Goal: Communication & Community: Answer question/provide support

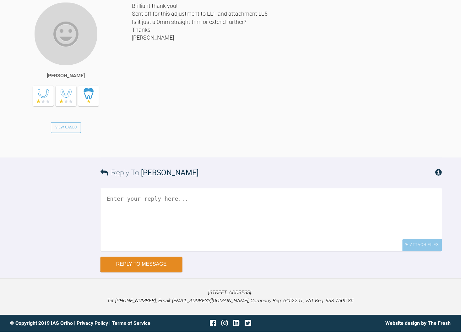
scroll to position [5817, 0]
click at [200, 208] on textarea at bounding box center [272, 220] width 342 height 63
click at [137, 203] on textarea "I'd go 0.3 on upper and 0mm straight on lower at this point. BW Kelly" at bounding box center [272, 220] width 342 height 63
click at [136, 199] on textarea "I'd go 0.3mm on upper and 0mm straight on lower at this point. BW Kelly" at bounding box center [272, 220] width 342 height 63
type textarea "I'd go 0.2mm on upper and 0mm straight on lower at this point. BW Kelly"
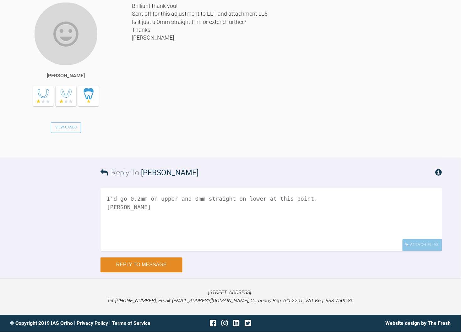
click at [152, 265] on button "Reply to Message" at bounding box center [142, 265] width 82 height 15
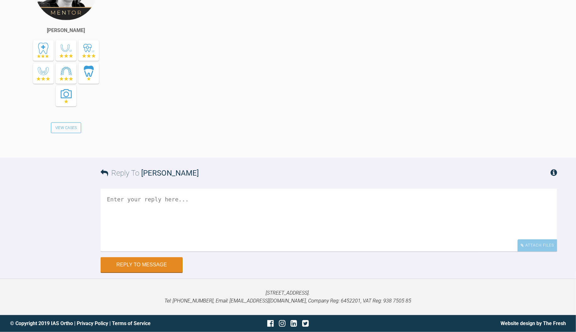
scroll to position [5583, 0]
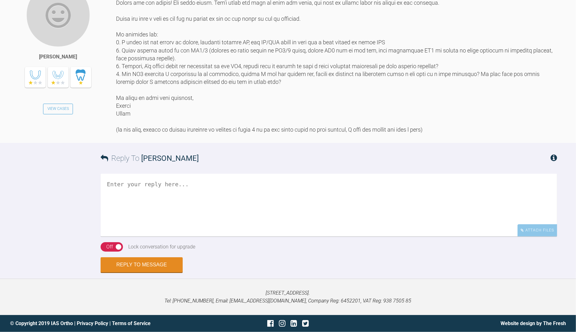
scroll to position [806, 0]
click at [252, 235] on textarea at bounding box center [329, 205] width 456 height 63
type textarea "Hi Catie, this is me replying so you can upgrade to level 2 BW Kelly"
click at [108, 251] on div "Off" at bounding box center [109, 247] width 7 height 8
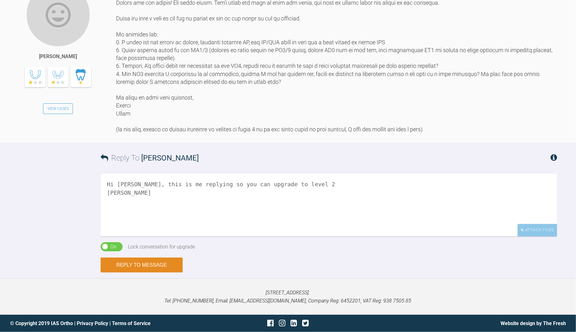
click at [155, 273] on button "Reply to Message" at bounding box center [142, 265] width 82 height 15
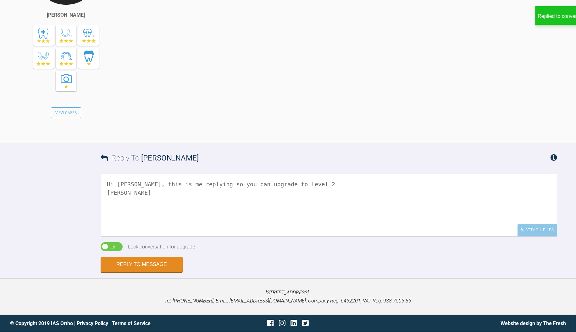
scroll to position [1101, 0]
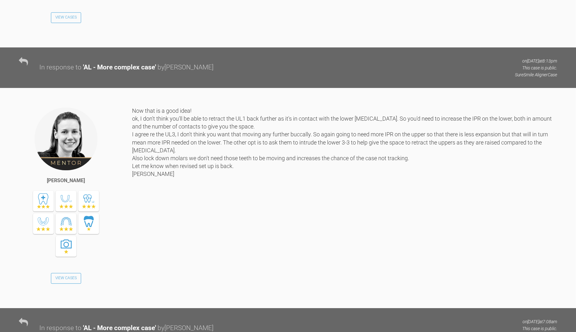
scroll to position [1567, 0]
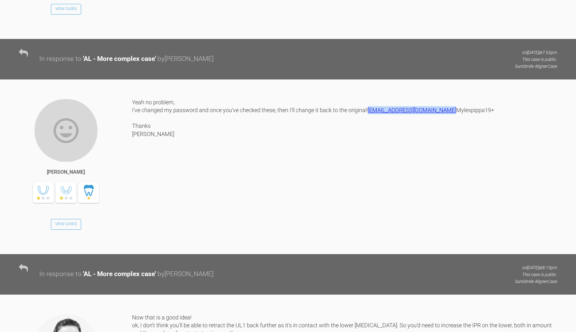
drag, startPoint x: 215, startPoint y: 239, endPoint x: 132, endPoint y: 244, distance: 83.1
click at [132, 244] on div "Yeah no problem, I've changed my password and once you've checked these, then I…" at bounding box center [344, 171] width 425 height 146
copy link "[EMAIL_ADDRESS][DOMAIN_NAME]"
drag, startPoint x: 173, startPoint y: 250, endPoint x: 134, endPoint y: 250, distance: 39.6
click at [134, 245] on div "Yeah no problem, I've changed my password and once you've checked these, then I…" at bounding box center [344, 171] width 425 height 146
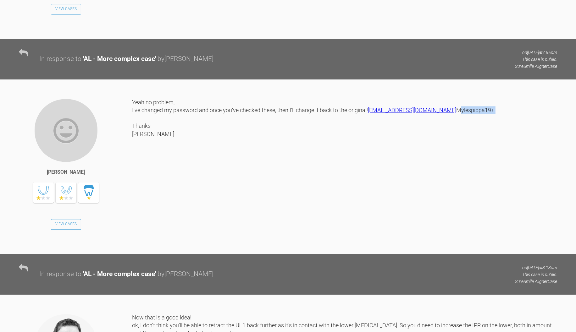
copy div "Mylespippa19+"
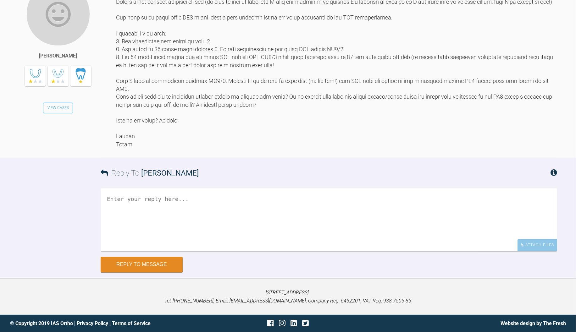
scroll to position [5800, 0]
click at [181, 251] on textarea at bounding box center [329, 220] width 456 height 63
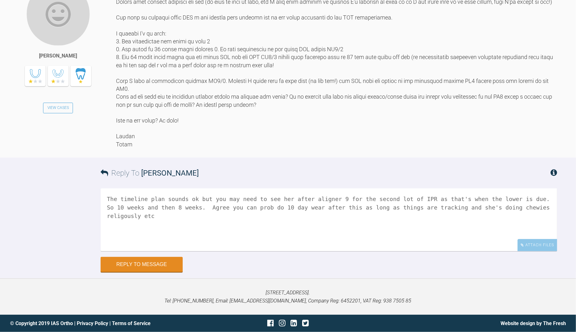
click at [524, 251] on textarea "The timeline plan sounds ok but you may need to see her after aligner 9 for the…" at bounding box center [329, 220] width 456 height 63
click at [543, 251] on textarea "The timeline plan sounds ok but you may need to see her after aligner 9 for the…" at bounding box center [329, 220] width 456 height 63
click at [550, 251] on textarea "The timeline plan sounds ok but you may need to see her after aligner 9 for the…" at bounding box center [329, 220] width 456 height 63
click at [151, 251] on textarea "The timeline plan sounds ok but you may need to see her after aligner 9 for the…" at bounding box center [329, 220] width 456 height 63
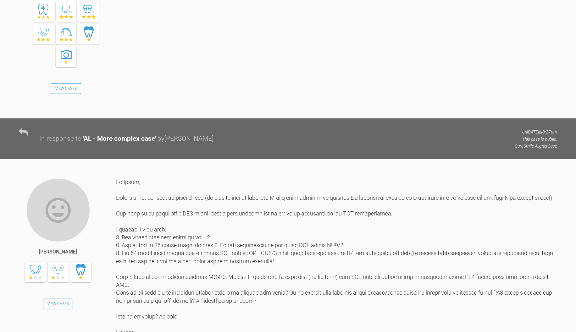
scroll to position [5870, 0]
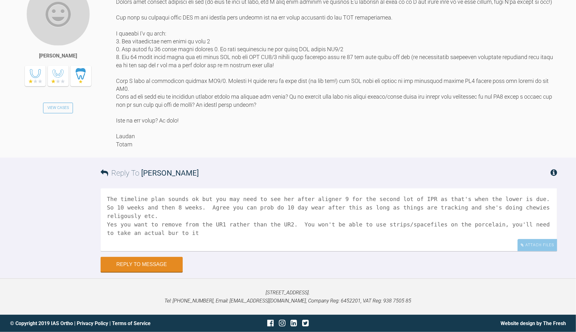
click at [127, 225] on textarea "The timeline plan sounds ok but you may need to see her after aligner 9 for the…" at bounding box center [329, 220] width 456 height 63
click at [193, 225] on textarea "The timeline plan sounds ok but you may need to see her after aligner 9 for the…" at bounding box center [329, 220] width 456 height 63
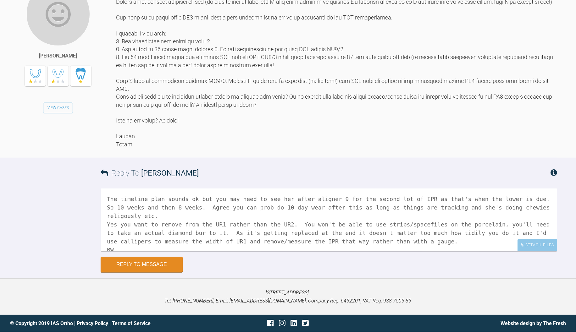
scroll to position [2, 0]
type textarea "The timeline plan sounds ok but you may need to see her after aligner 9 for the…"
click at [140, 263] on button "Reply to Message" at bounding box center [142, 265] width 82 height 15
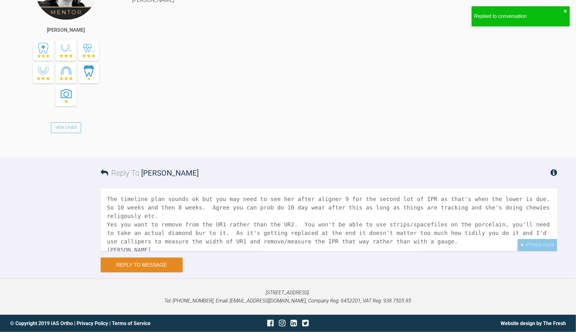
scroll to position [6131, 0]
